Goal: Task Accomplishment & Management: Manage account settings

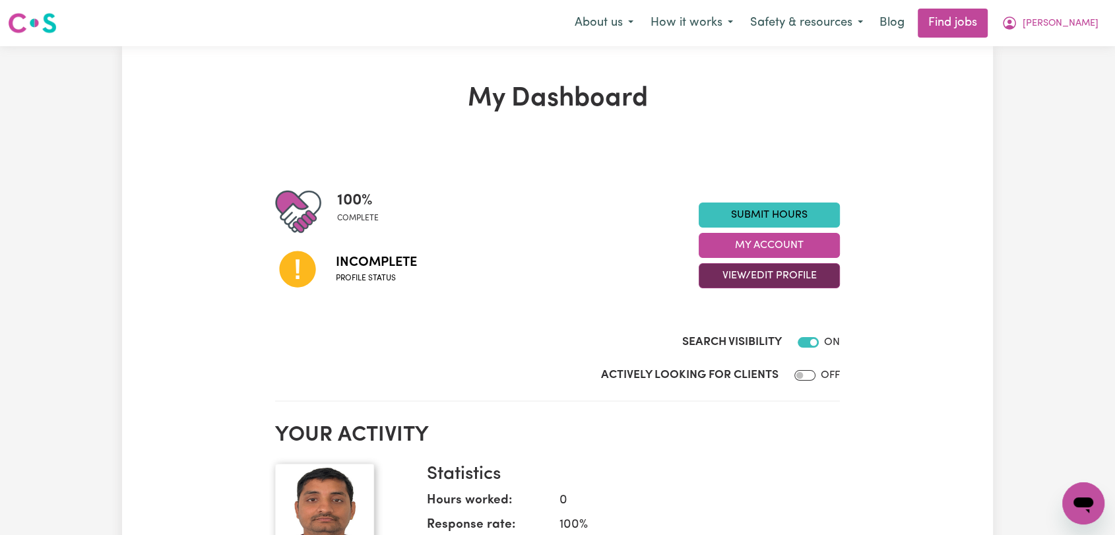
click at [785, 277] on button "View/Edit Profile" at bounding box center [769, 275] width 141 height 25
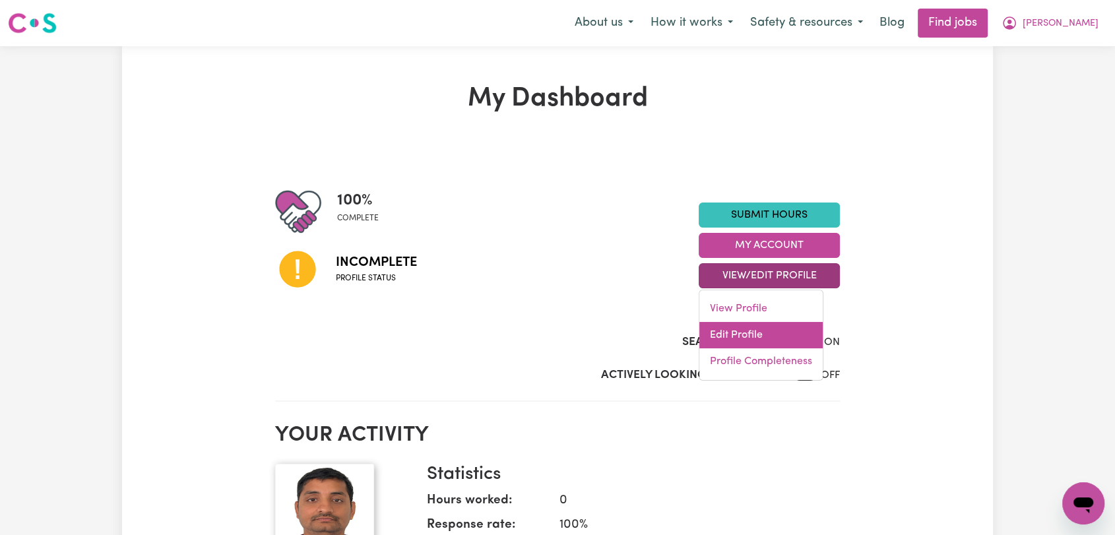
click at [777, 329] on link "Edit Profile" at bounding box center [760, 335] width 123 height 26
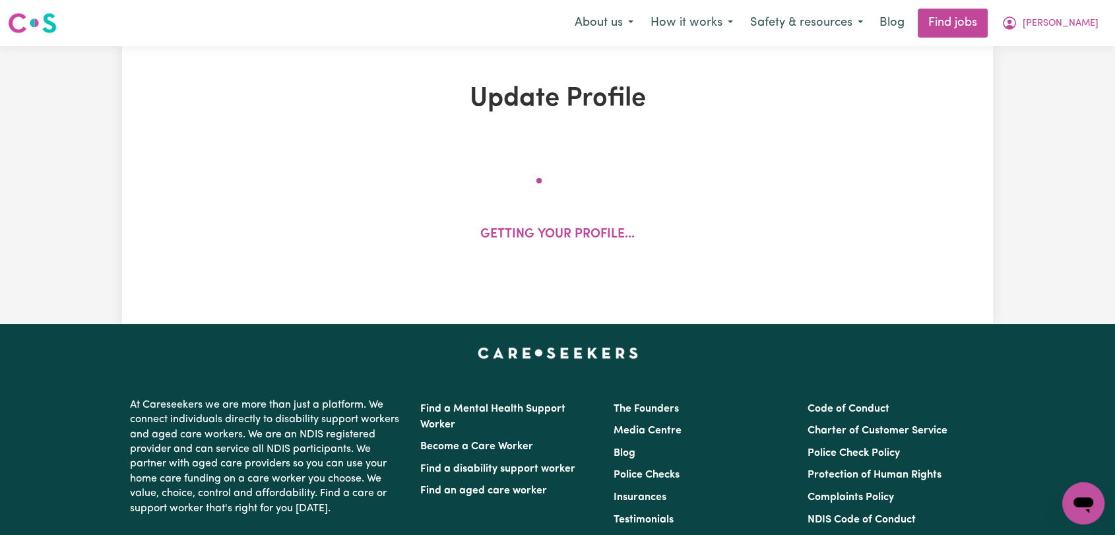
select select "[DEMOGRAPHIC_DATA]"
select select "[DEMOGRAPHIC_DATA] Work Visa"
select select "Studying a healthcare related degree or qualification"
select select "55"
select select "68"
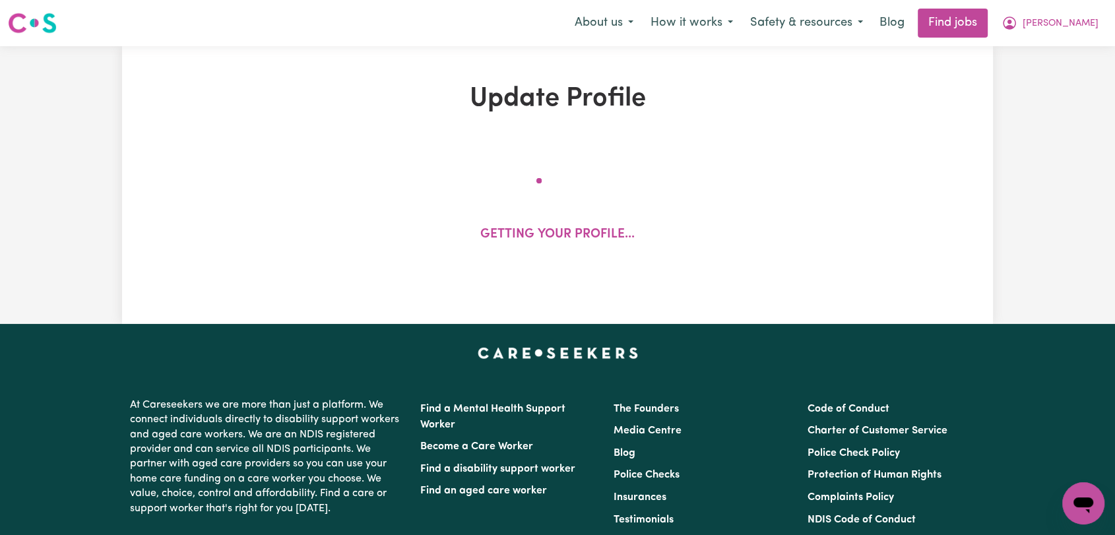
select select "82"
select select "110"
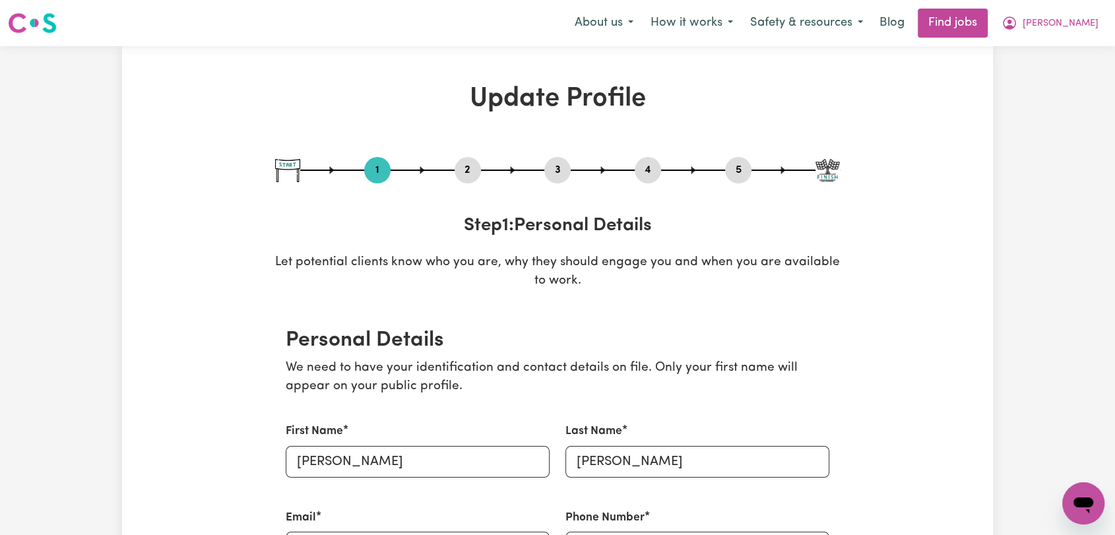
click at [462, 167] on button "2" at bounding box center [468, 170] width 26 height 17
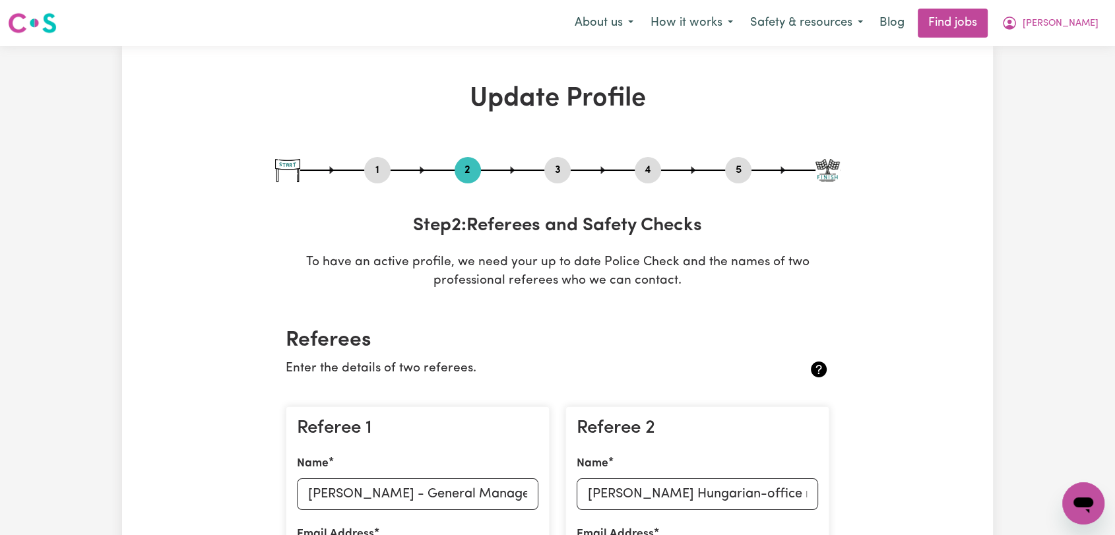
click at [561, 168] on button "3" at bounding box center [557, 170] width 26 height 17
select select "Certificate III (Individual Support)"
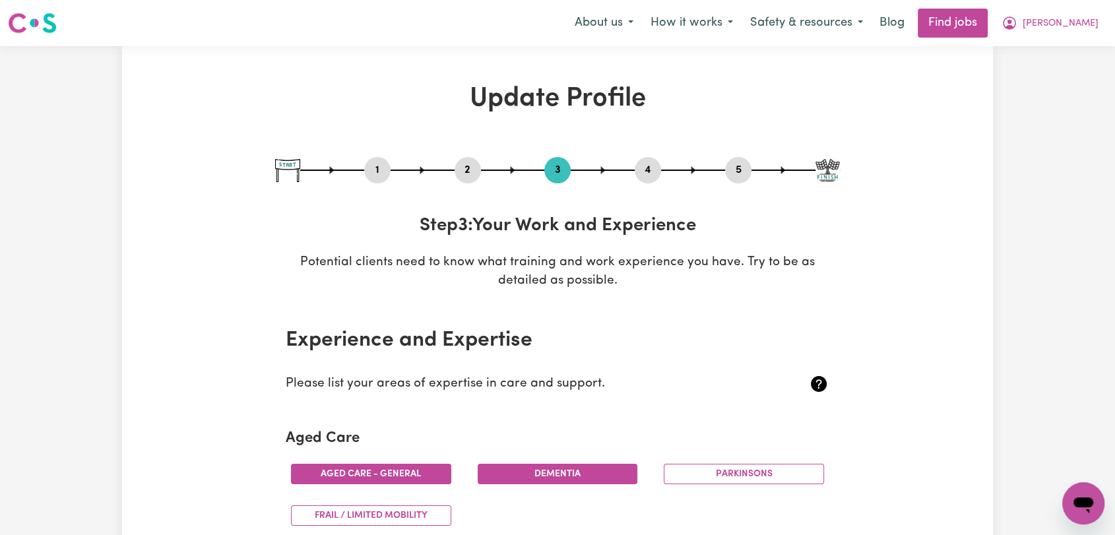
click at [651, 176] on button "4" at bounding box center [648, 170] width 26 height 17
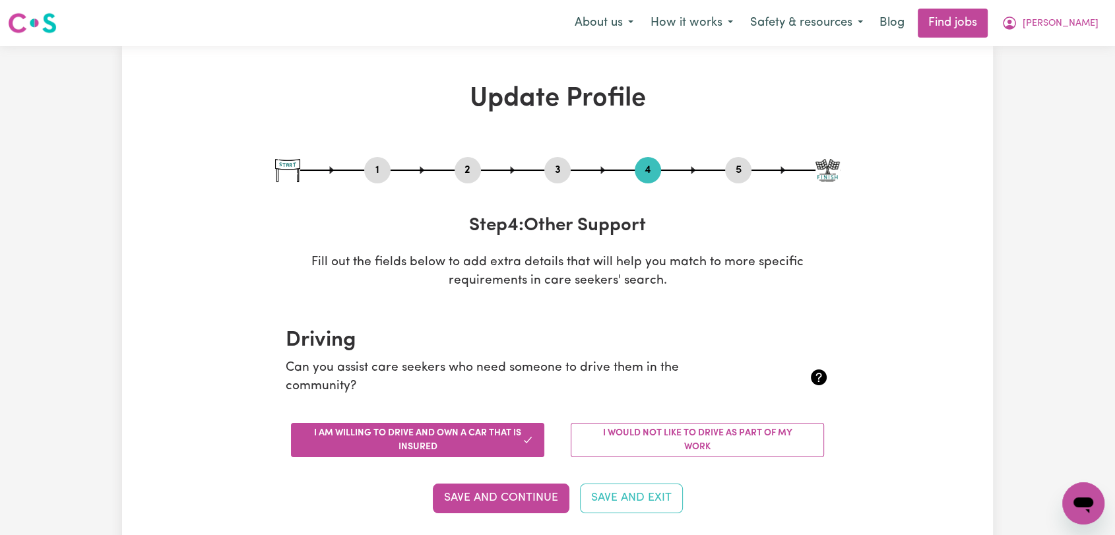
click at [734, 166] on button "5" at bounding box center [738, 170] width 26 height 17
select select "I am providing services privately on my own"
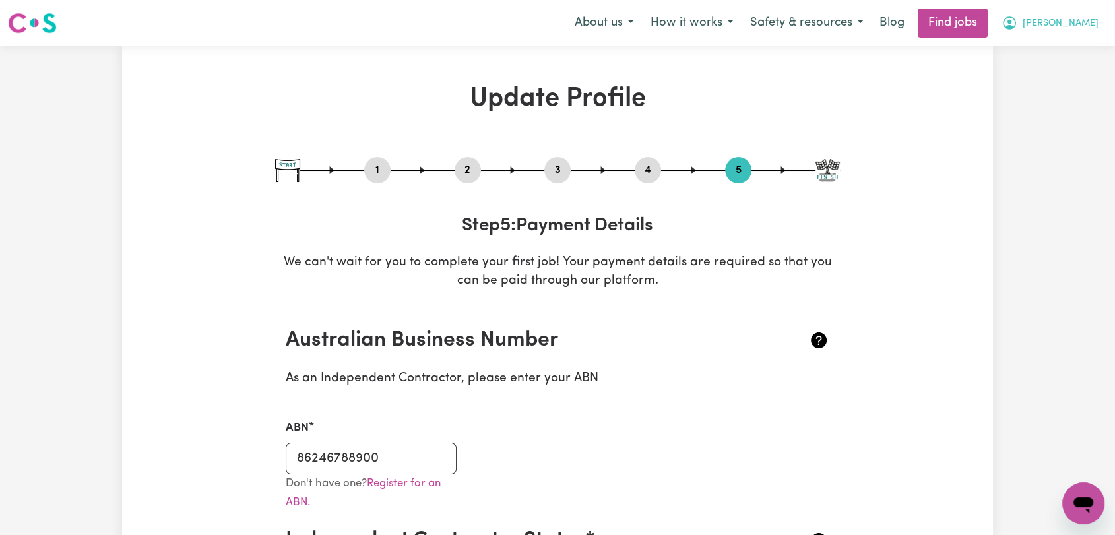
click at [1070, 22] on span "[PERSON_NAME]" at bounding box center [1061, 23] width 76 height 15
click at [1043, 97] on link "Logout" at bounding box center [1054, 100] width 104 height 25
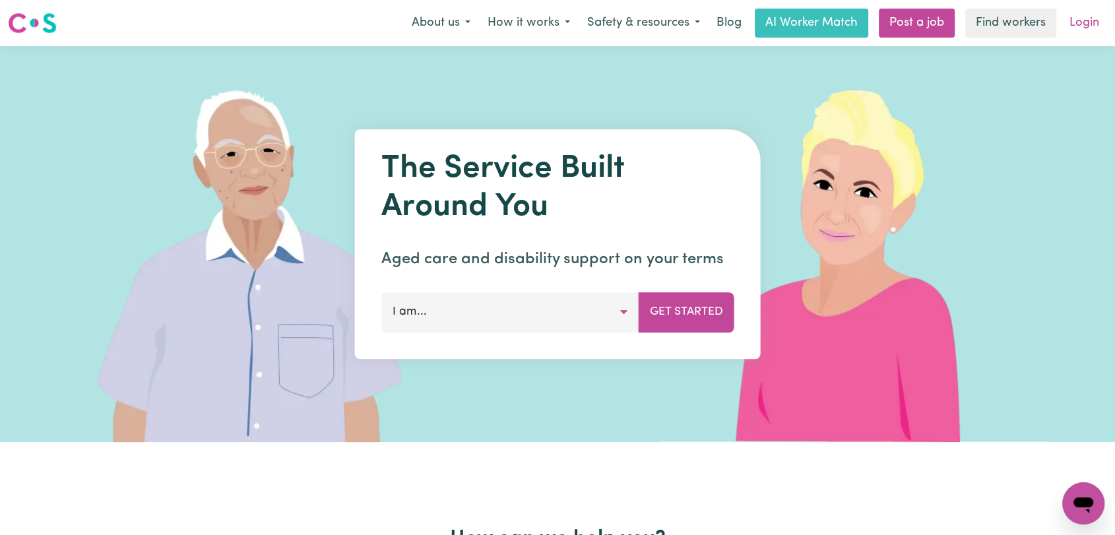
click at [1093, 23] on link "Login" at bounding box center [1085, 23] width 46 height 29
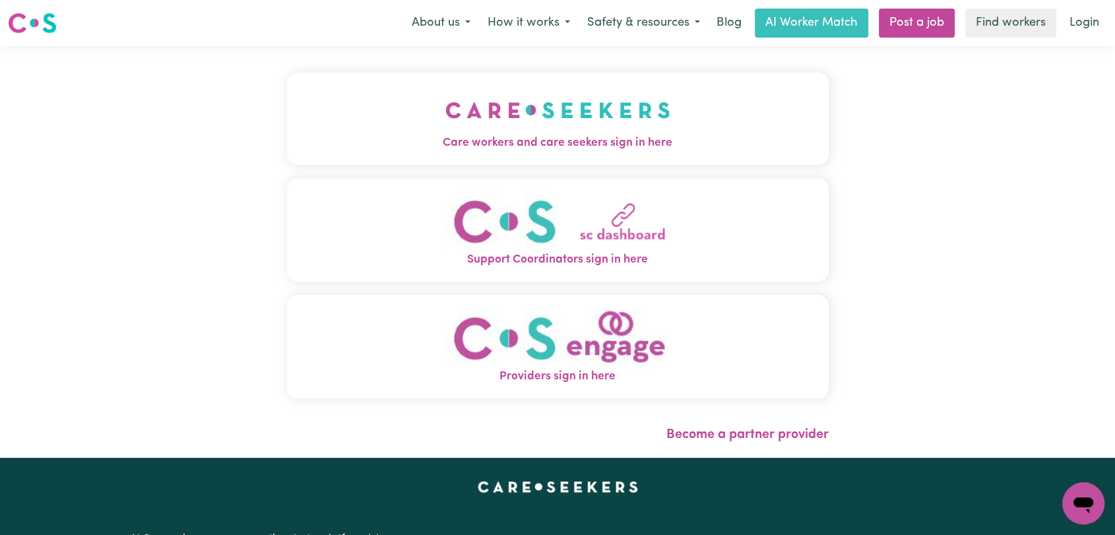
click at [445, 104] on img "Care workers and care seekers sign in here" at bounding box center [557, 110] width 225 height 49
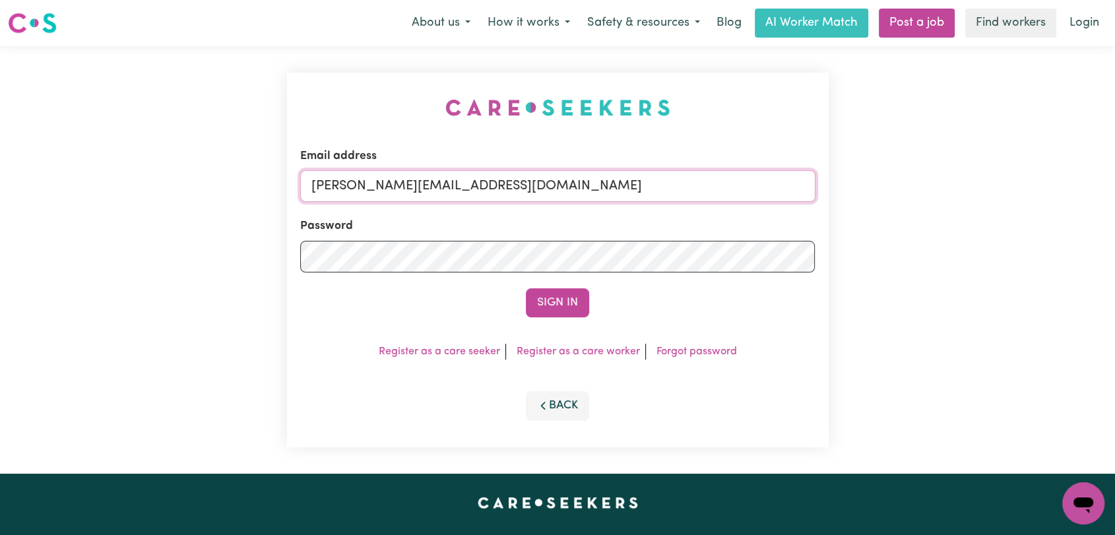
click at [525, 194] on input "[PERSON_NAME][EMAIL_ADDRESS][DOMAIN_NAME]" at bounding box center [557, 186] width 515 height 32
drag, startPoint x: 380, startPoint y: 191, endPoint x: 595, endPoint y: 209, distance: 215.8
click at [595, 209] on form "Email address Superuser~[EMAIL_ADDRESS][DOMAIN_NAME] Password Sign In" at bounding box center [557, 233] width 515 height 170
type input "Superuser~[EMAIL_ADDRESS][DOMAIN_NAME]"
click at [566, 305] on button "Sign In" at bounding box center [557, 302] width 63 height 29
